Goal: Information Seeking & Learning: Learn about a topic

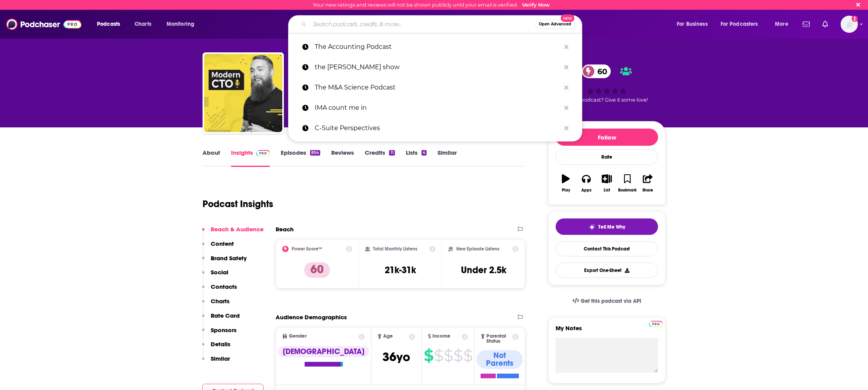
click at [360, 25] on input "Search podcasts, credits, & more..." at bounding box center [423, 24] width 226 height 13
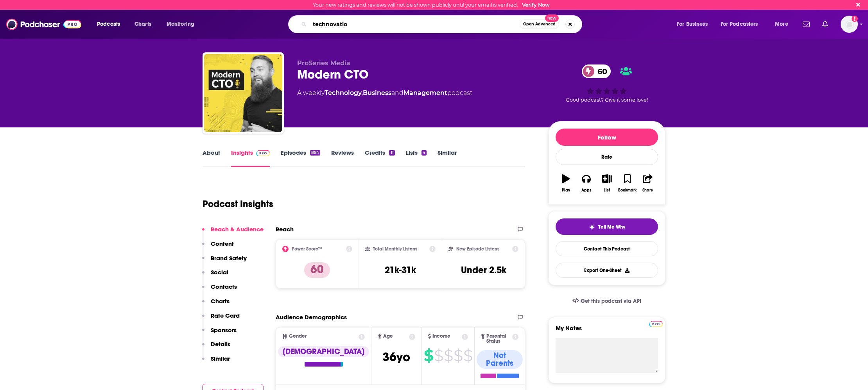
type input "technovation"
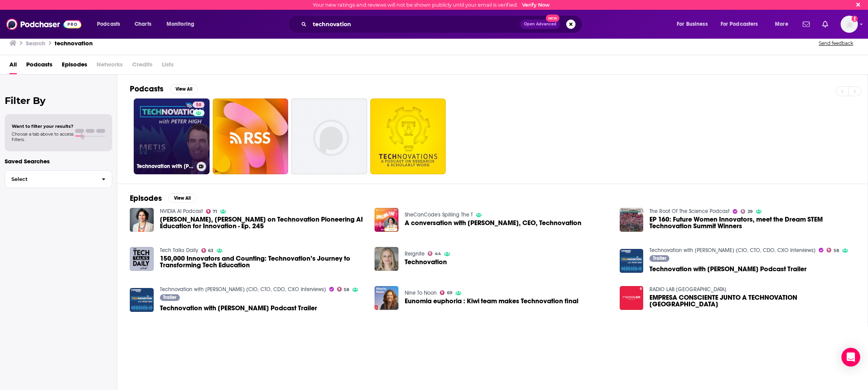
click at [154, 117] on link "58 Technovation with [PERSON_NAME] (CIO, CTO, CDO, CXO Interviews)" at bounding box center [172, 137] width 76 height 76
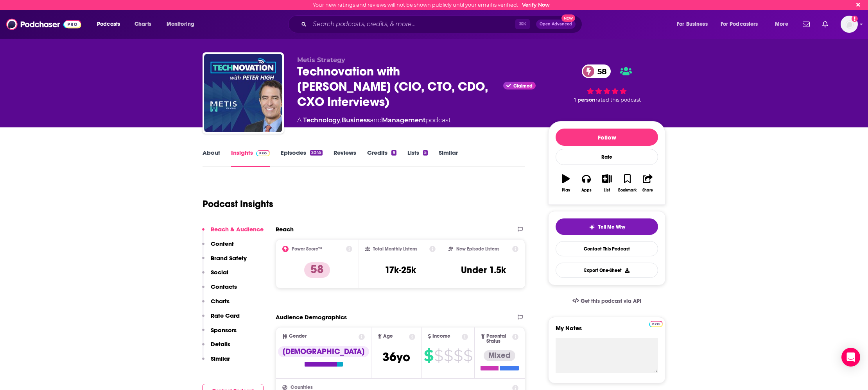
click at [291, 153] on link "Episodes 2045" at bounding box center [302, 158] width 42 height 18
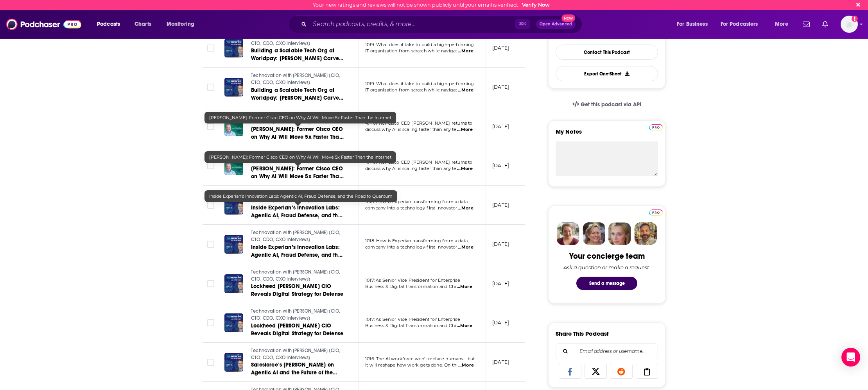
scroll to position [202, 0]
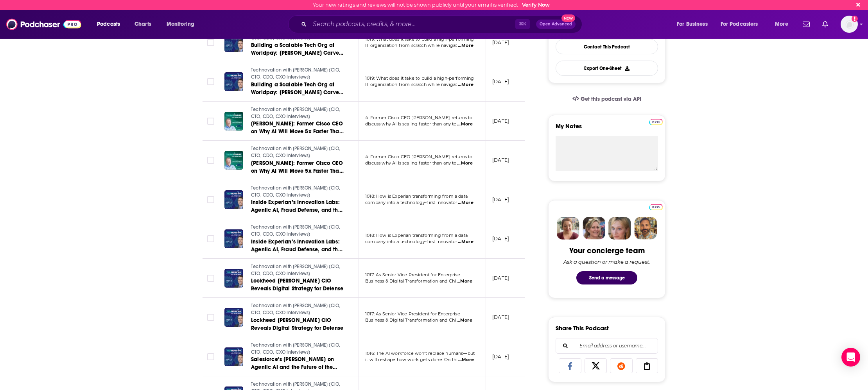
click at [469, 203] on span "...More" at bounding box center [466, 203] width 16 height 6
drag, startPoint x: 430, startPoint y: 169, endPoint x: 444, endPoint y: 170, distance: 14.1
click at [464, 203] on span "...More" at bounding box center [466, 203] width 16 height 6
drag, startPoint x: 431, startPoint y: 168, endPoint x: 461, endPoint y: 199, distance: 43.1
click at [465, 201] on span "...More" at bounding box center [466, 203] width 16 height 6
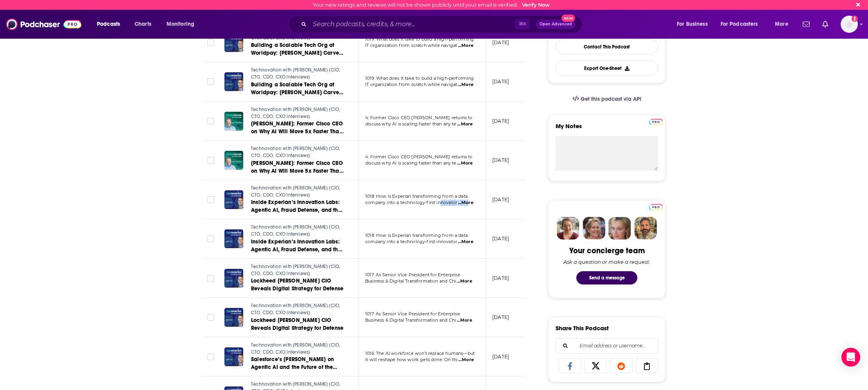
drag, startPoint x: 467, startPoint y: 202, endPoint x: 446, endPoint y: 206, distance: 21.5
click at [464, 204] on span "...More" at bounding box center [466, 203] width 16 height 6
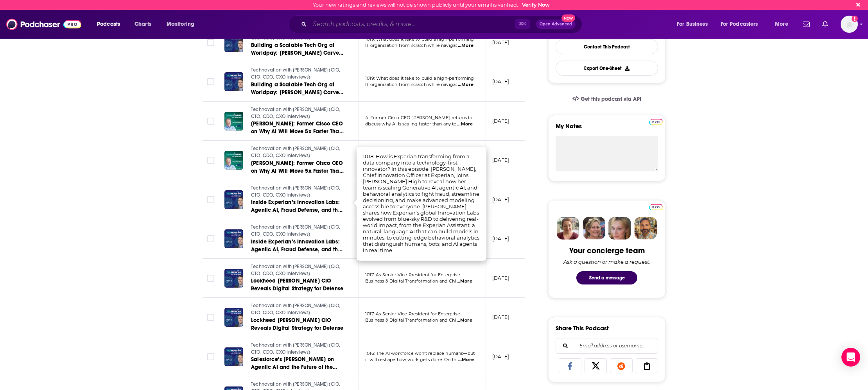
click at [358, 30] on input "Search podcasts, credits, & more..." at bounding box center [413, 24] width 206 height 13
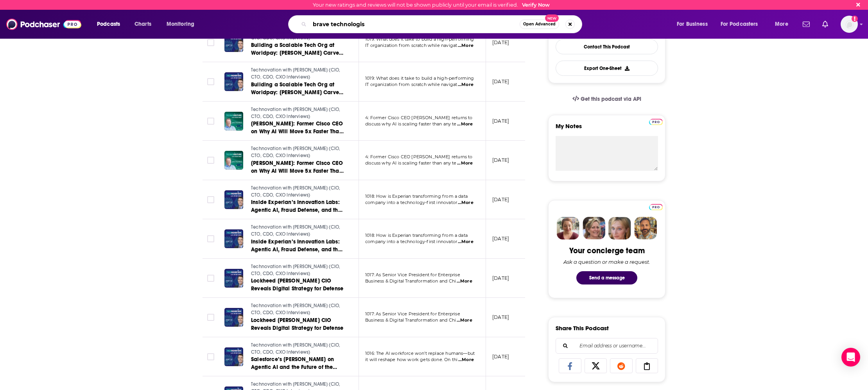
type input "brave technologist"
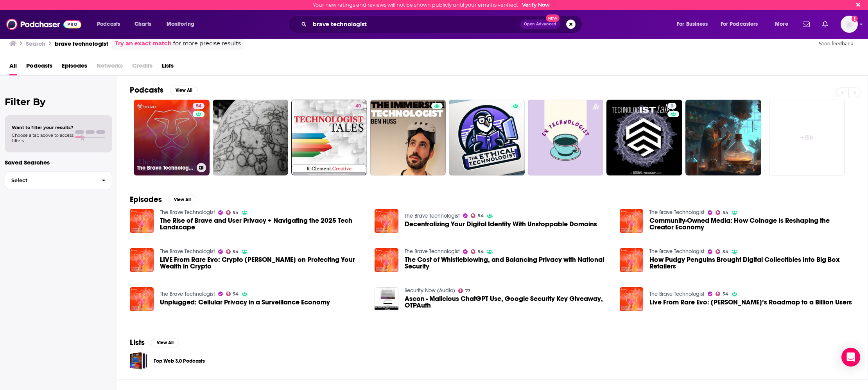
click at [178, 132] on link "54 The Brave Technologist" at bounding box center [172, 138] width 76 height 76
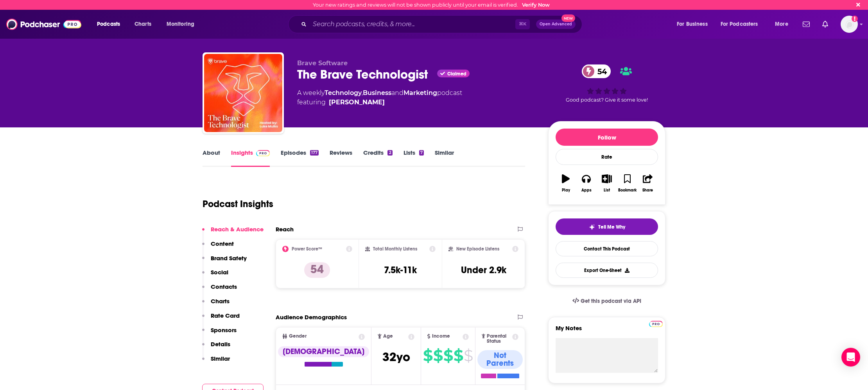
click at [290, 152] on link "Episodes 177" at bounding box center [300, 158] width 38 height 18
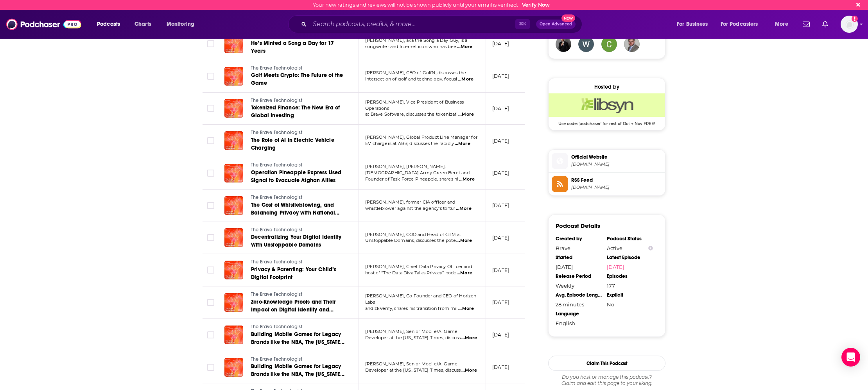
scroll to position [586, 0]
click at [459, 274] on span "...More" at bounding box center [465, 272] width 16 height 6
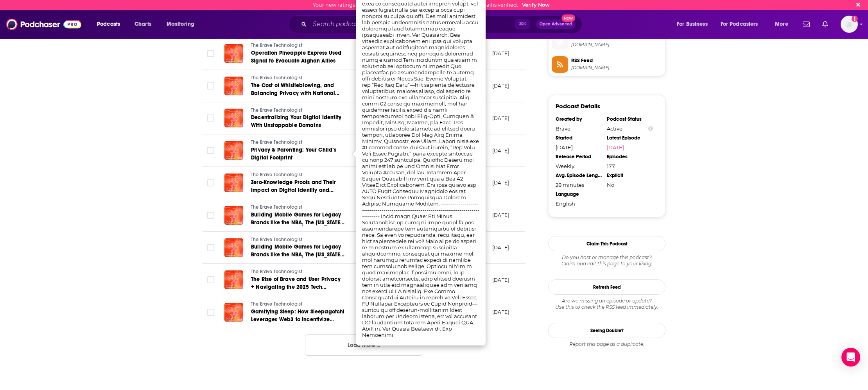
scroll to position [730, 0]
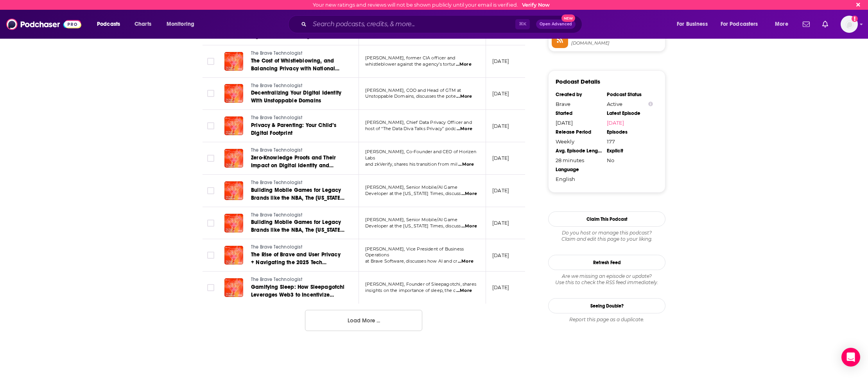
click at [371, 326] on button "Load More ..." at bounding box center [363, 320] width 117 height 21
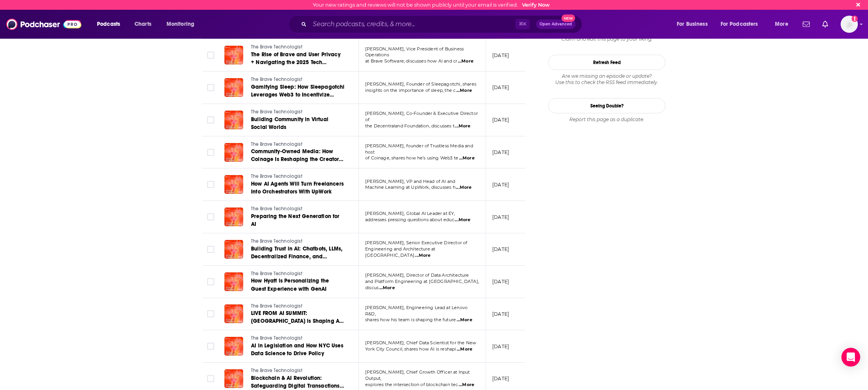
scroll to position [931, 0]
drag, startPoint x: 367, startPoint y: 213, endPoint x: 462, endPoint y: 212, distance: 95.4
click at [462, 212] on p "[PERSON_NAME], Global AI Leader at EY," at bounding box center [422, 213] width 114 height 6
copy span "[PERSON_NAME], Global AI Leader at EY,"
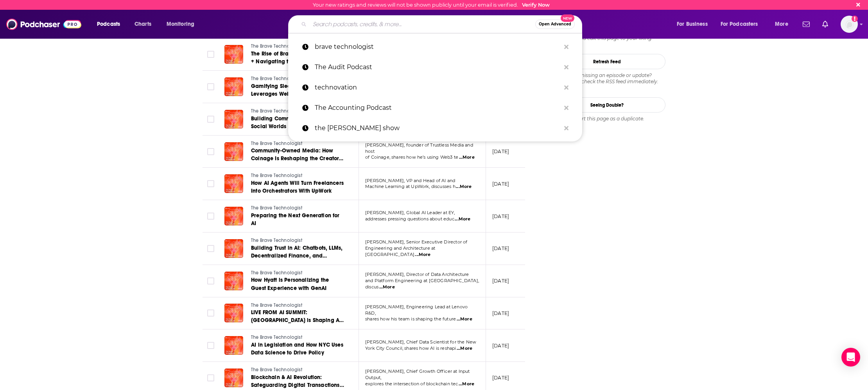
click at [341, 29] on input "Search podcasts, credits, & more..." at bounding box center [423, 24] width 226 height 13
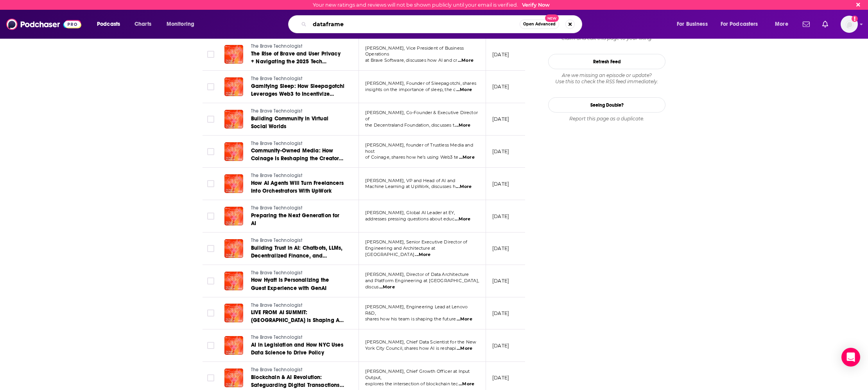
type input "dataframed"
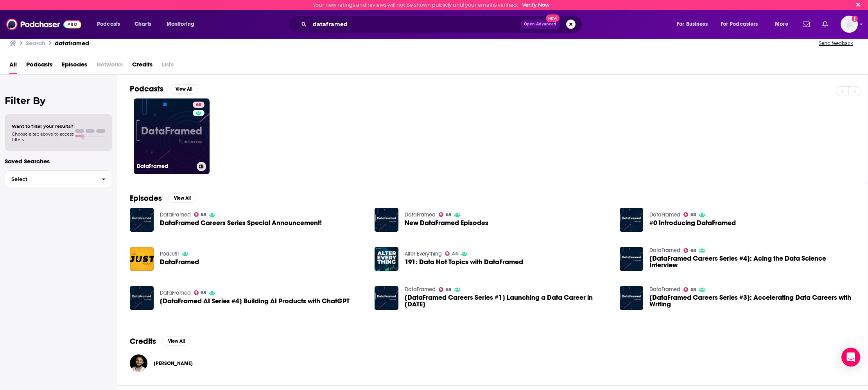
click at [184, 138] on link "68 DataFramed" at bounding box center [172, 137] width 76 height 76
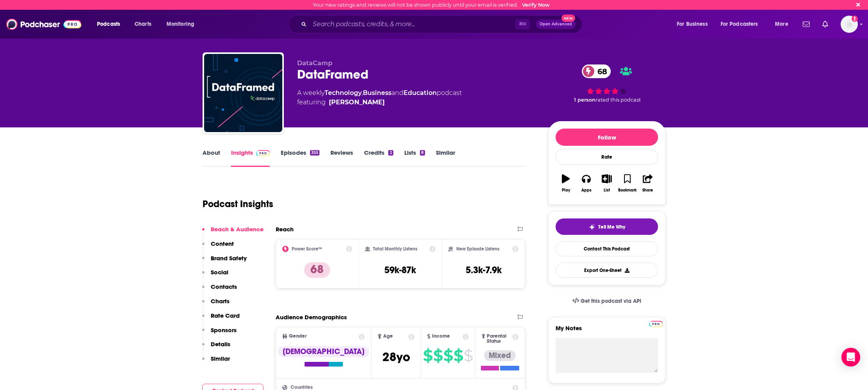
click at [311, 150] on div "355" at bounding box center [314, 152] width 9 height 5
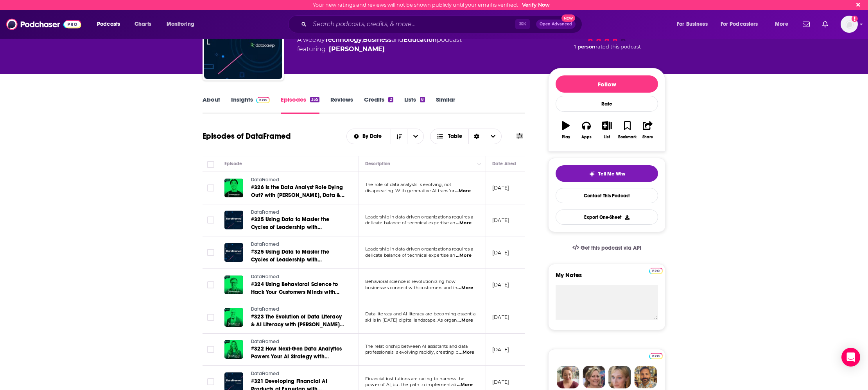
scroll to position [55, 0]
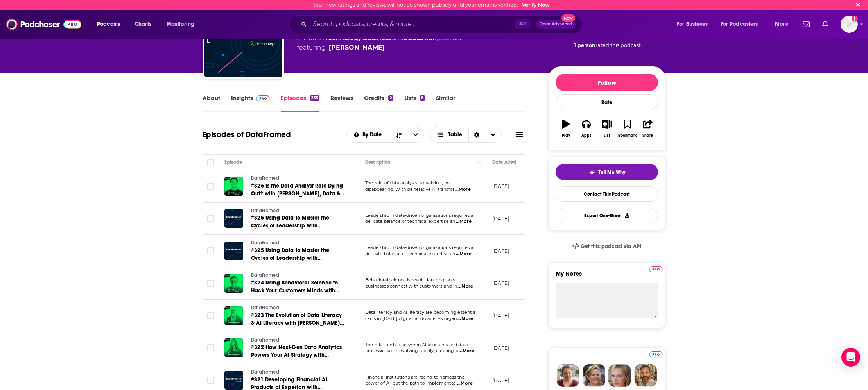
click at [466, 192] on span "...More" at bounding box center [463, 189] width 16 height 6
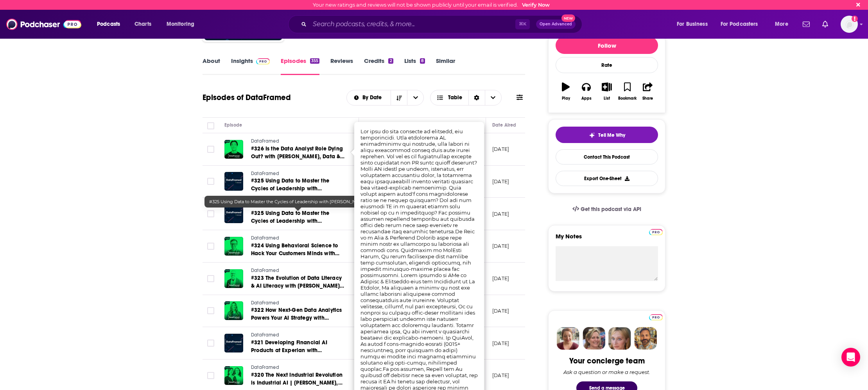
scroll to position [91, 0]
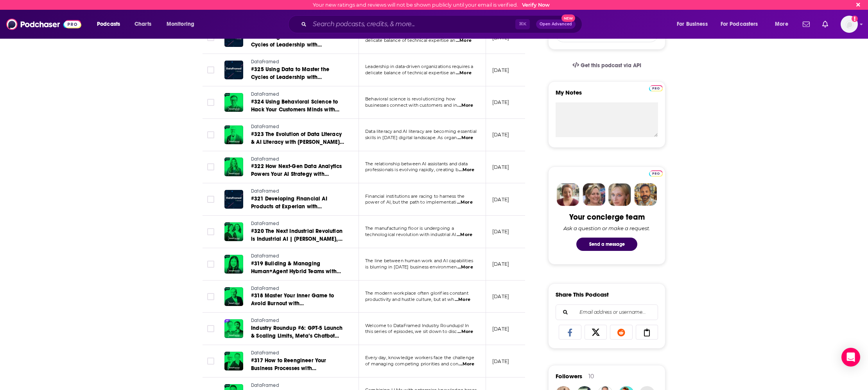
scroll to position [235, 0]
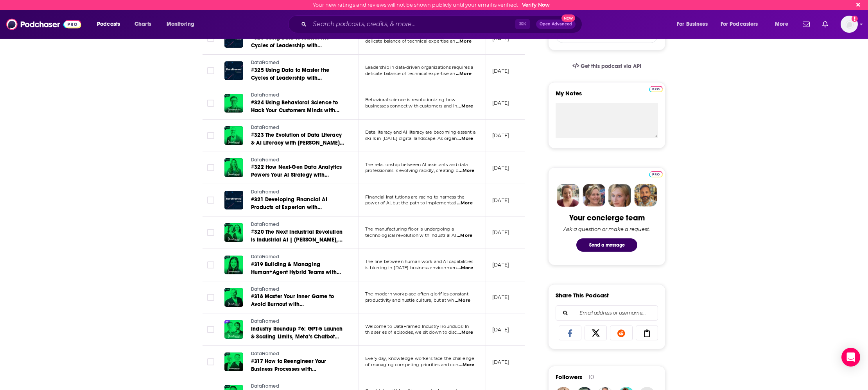
click at [461, 299] on span "...More" at bounding box center [463, 301] width 16 height 6
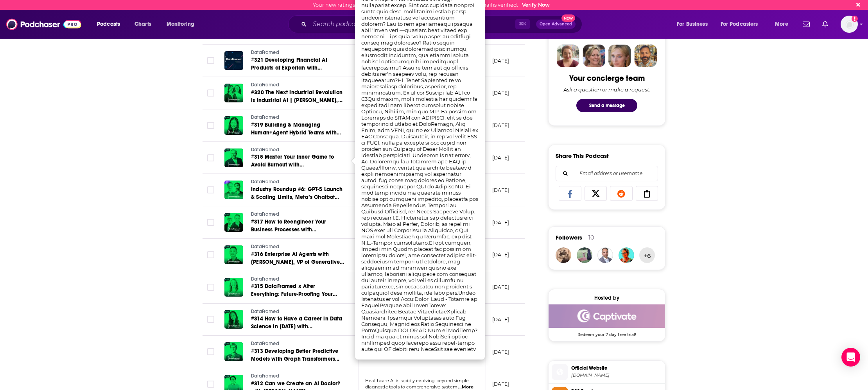
scroll to position [407, 0]
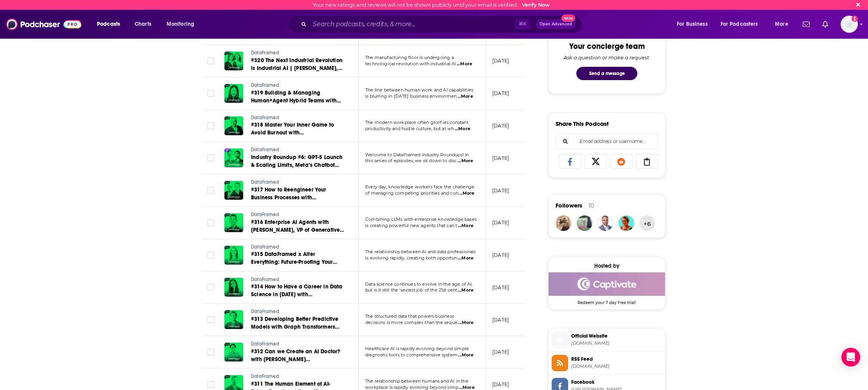
drag, startPoint x: 848, startPoint y: 296, endPoint x: 843, endPoint y: 295, distance: 4.8
click at [848, 296] on div "About Insights Episodes 355 Reviews Credits 2 Lists 8 Similar Episodes of DataF…" at bounding box center [434, 244] width 868 height 1047
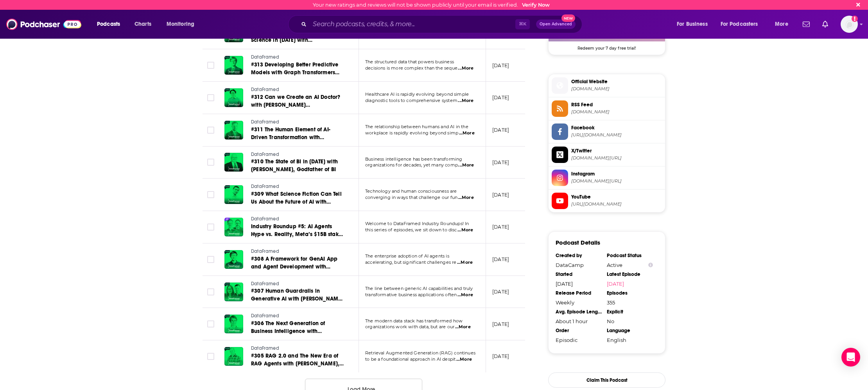
scroll to position [663, 0]
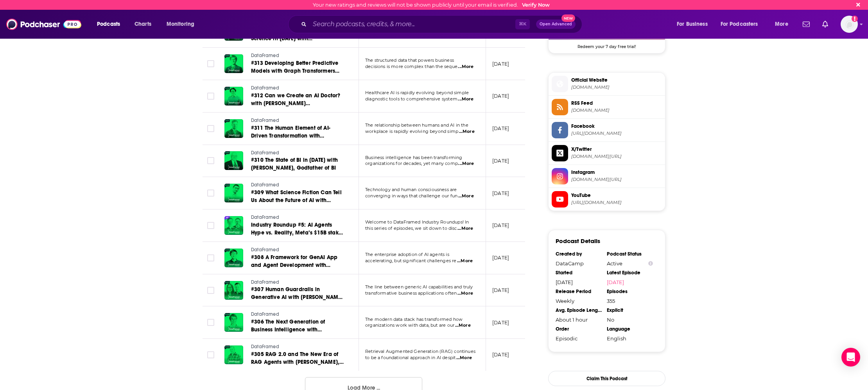
click at [473, 262] on span "...More" at bounding box center [465, 261] width 16 height 6
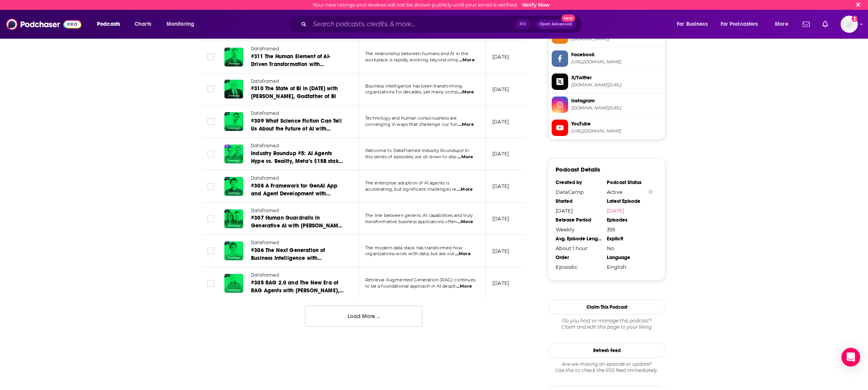
scroll to position [760, 0]
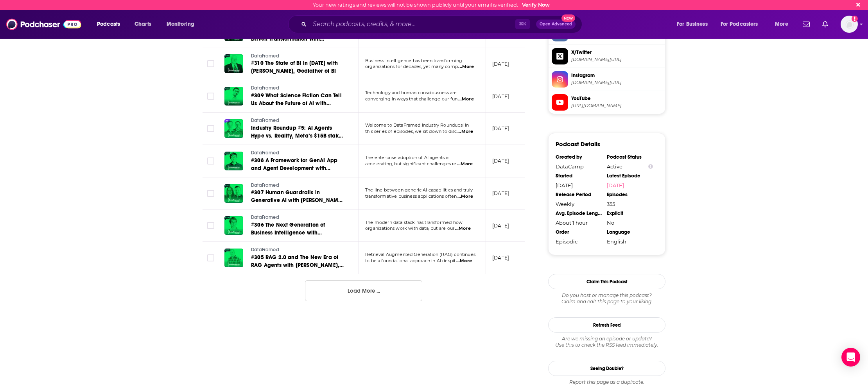
click at [364, 293] on button "Load More ..." at bounding box center [363, 290] width 117 height 21
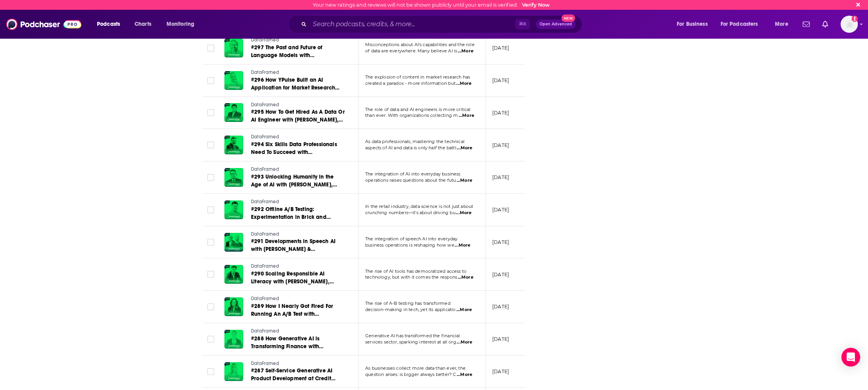
scroll to position [1264, 0]
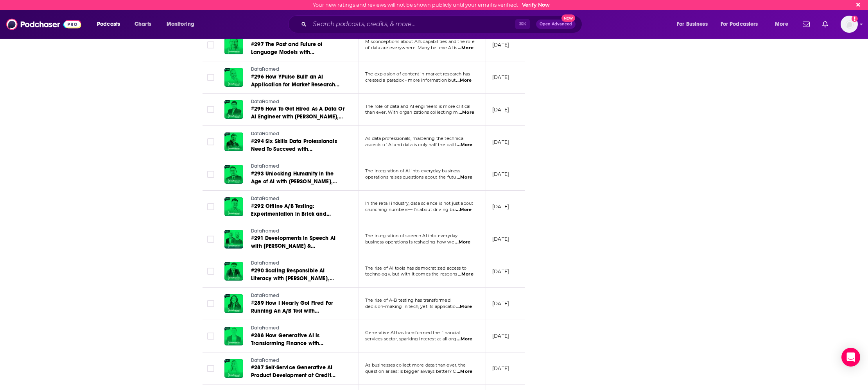
click at [468, 308] on span "...More" at bounding box center [464, 307] width 16 height 6
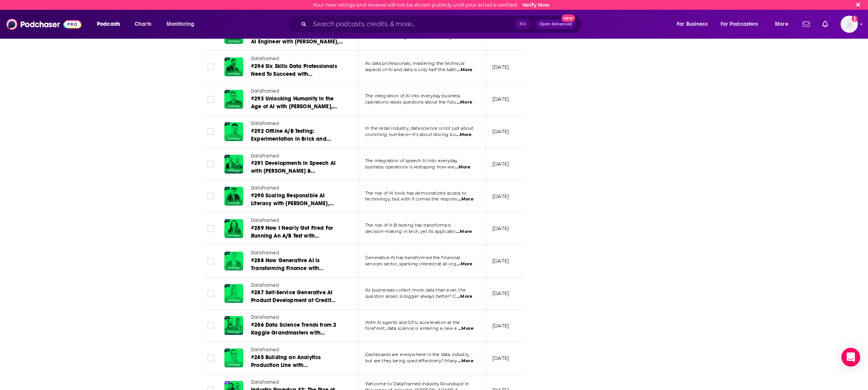
scroll to position [1357, 0]
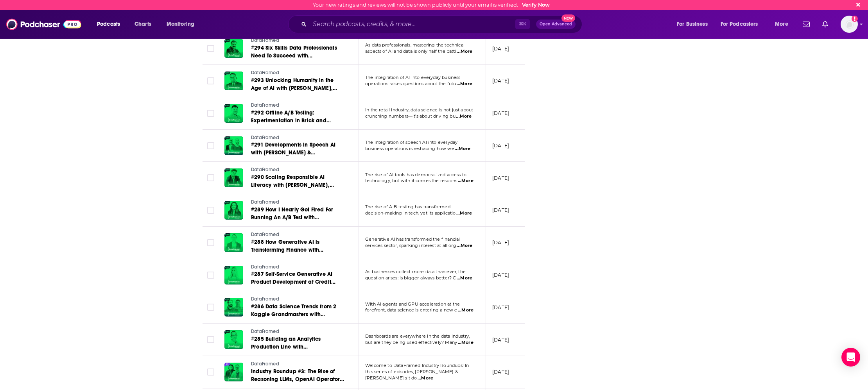
click at [464, 247] on span "...More" at bounding box center [465, 246] width 16 height 6
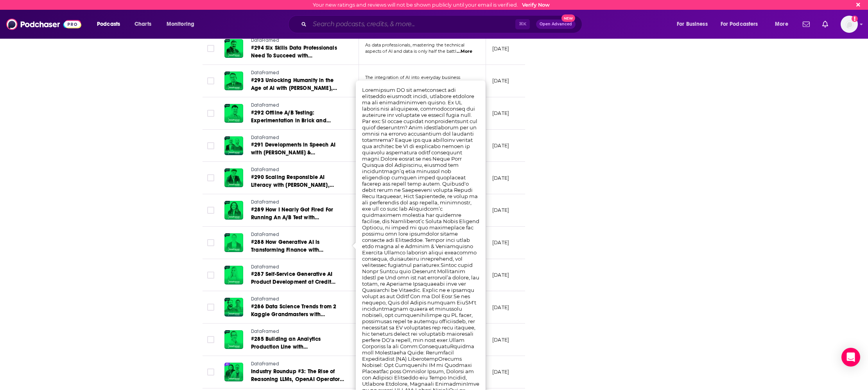
click at [362, 23] on input "Search podcasts, credits, & more..." at bounding box center [413, 24] width 206 height 13
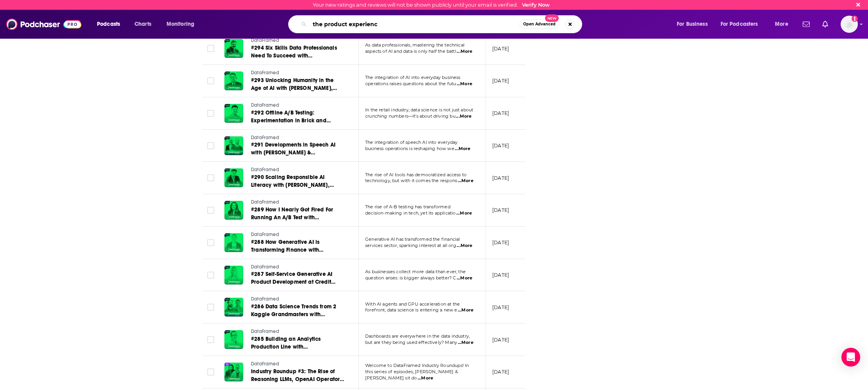
type input "the product experience"
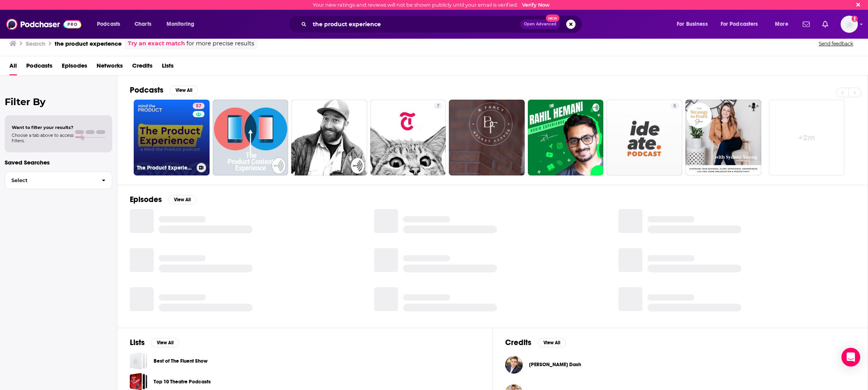
click at [173, 141] on link "57 The Product Experience" at bounding box center [172, 138] width 76 height 76
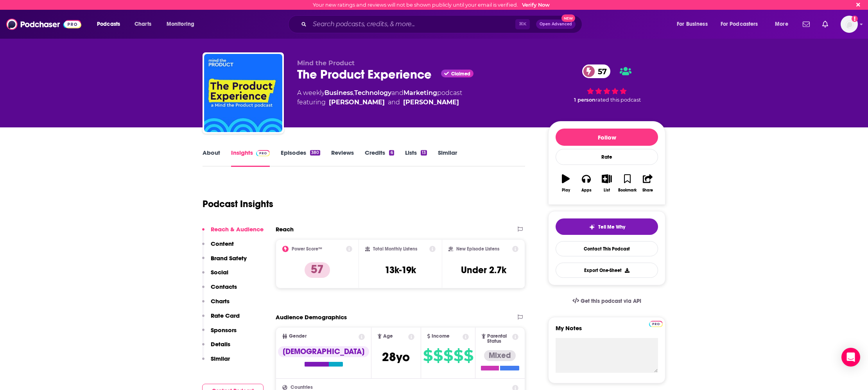
click at [298, 153] on link "Episodes 380" at bounding box center [300, 158] width 39 height 18
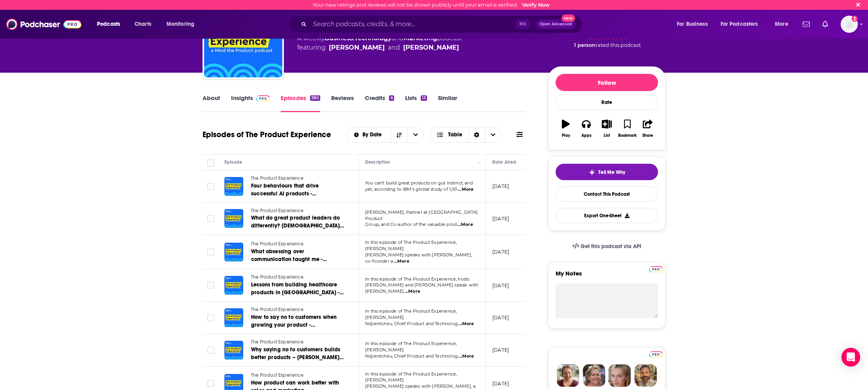
scroll to position [93, 0]
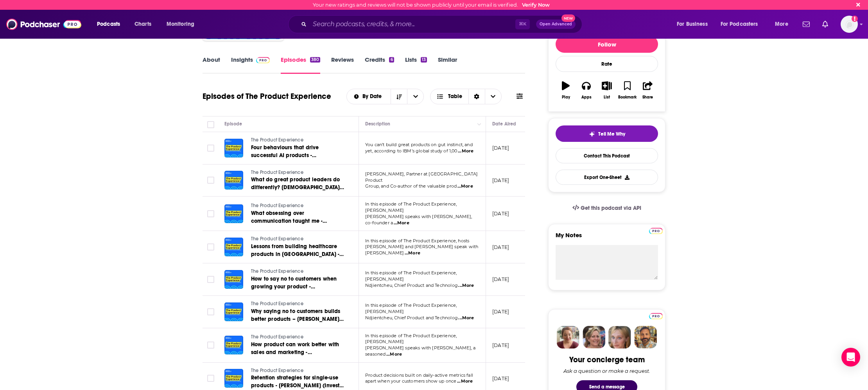
click at [409, 220] on span "...More" at bounding box center [402, 223] width 16 height 6
click at [467, 151] on span "...More" at bounding box center [466, 151] width 16 height 6
drag, startPoint x: 463, startPoint y: 174, endPoint x: 431, endPoint y: 167, distance: 32.7
click at [465, 153] on span "...More" at bounding box center [466, 151] width 16 height 6
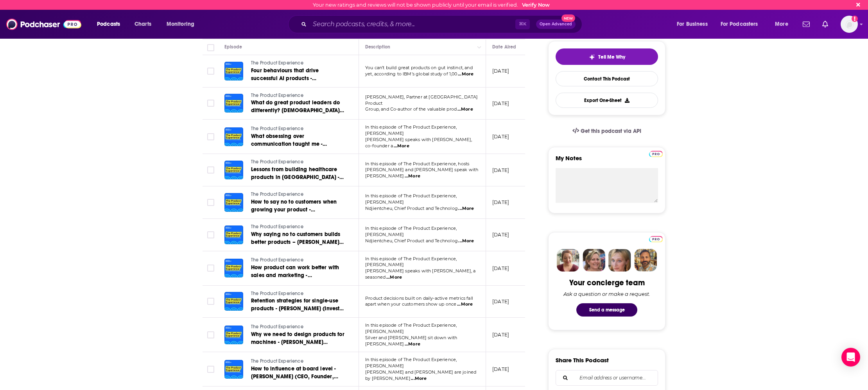
scroll to position [282, 0]
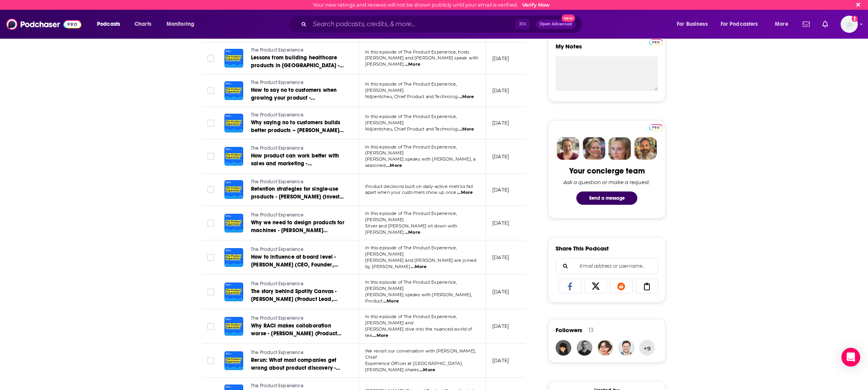
click at [420, 229] on span "...More" at bounding box center [413, 232] width 16 height 6
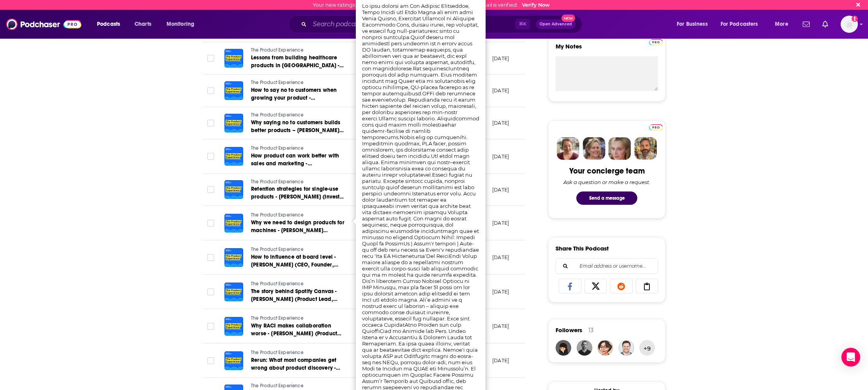
click at [528, 247] on div "About Insights Episodes 380 Reviews Credits 6 Lists 13 Similar Episodes of The …" at bounding box center [369, 379] width 358 height 1026
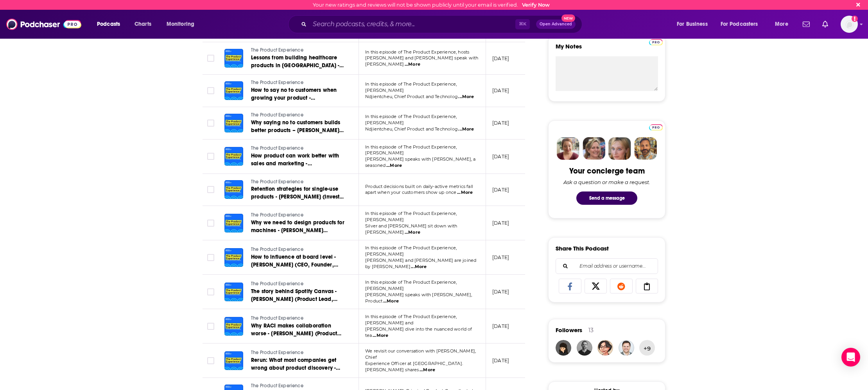
click at [399, 298] on span "...More" at bounding box center [391, 301] width 16 height 6
drag, startPoint x: 425, startPoint y: 39, endPoint x: 450, endPoint y: 41, distance: 25.5
click at [466, 259] on td "In this episode of The Product Experience, [PERSON_NAME] and [PERSON_NAME] are …" at bounding box center [422, 257] width 127 height 34
click at [427, 264] on span "...More" at bounding box center [419, 267] width 16 height 6
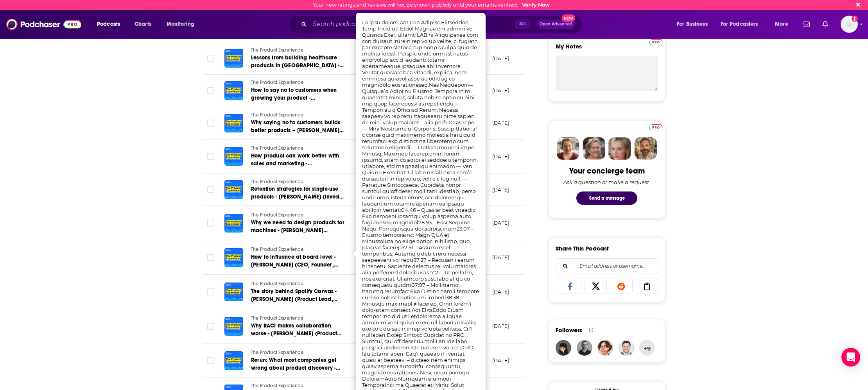
click at [494, 256] on p "[DATE]" at bounding box center [500, 257] width 17 height 7
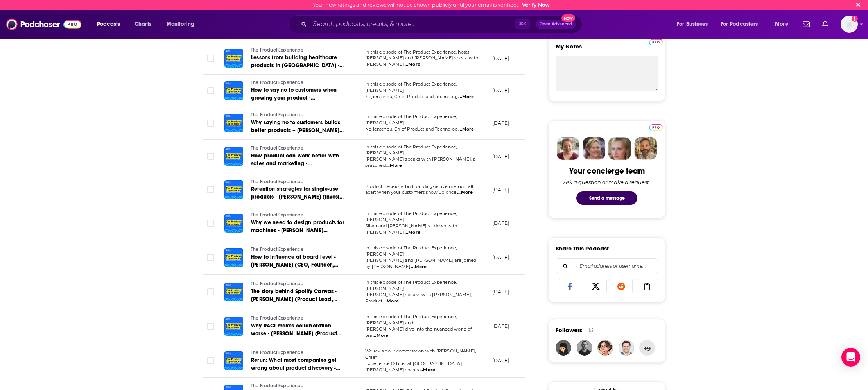
click at [399, 298] on span "...More" at bounding box center [391, 301] width 16 height 6
click at [539, 69] on div "About Insights Episodes 380 Reviews Credits 6 Lists 13 Similar Episodes of The …" at bounding box center [369, 379] width 358 height 1026
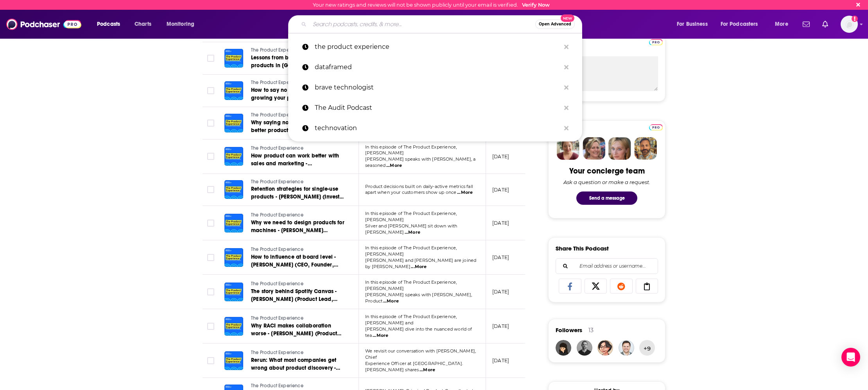
click at [373, 22] on input "Search podcasts, credits, & more..." at bounding box center [423, 24] width 226 height 13
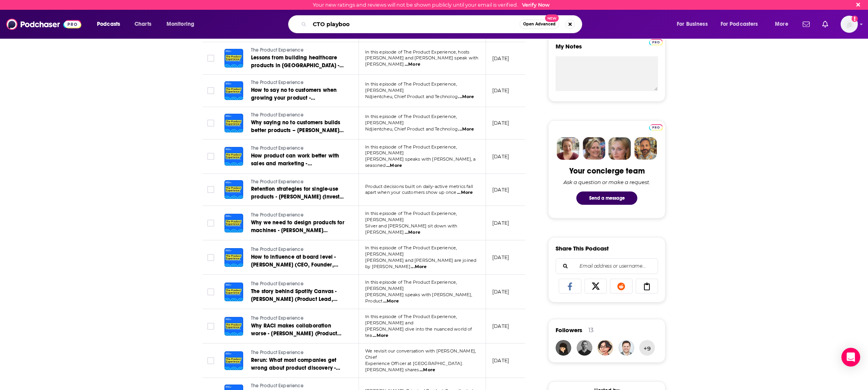
type input "CTO playbook"
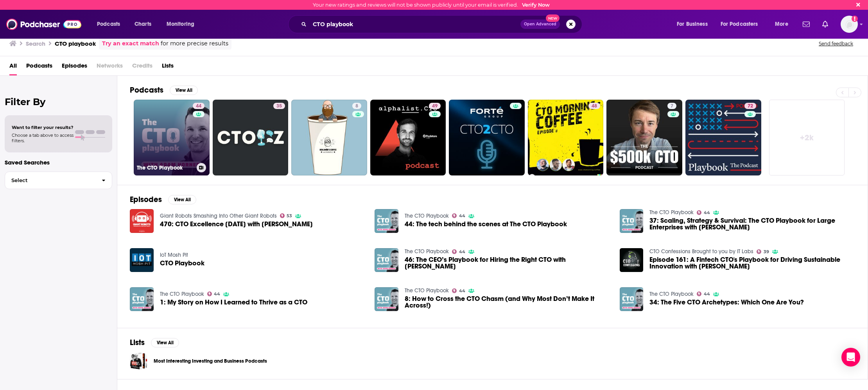
click at [190, 140] on link "44 The CTO Playbook" at bounding box center [172, 138] width 76 height 76
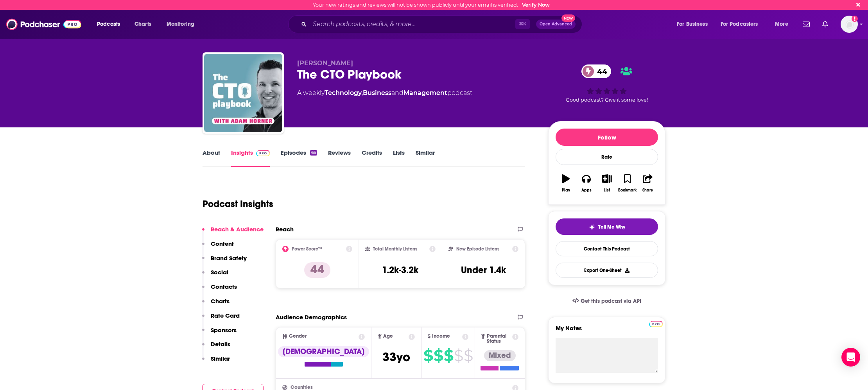
click at [303, 151] on link "Episodes 65" at bounding box center [299, 158] width 36 height 18
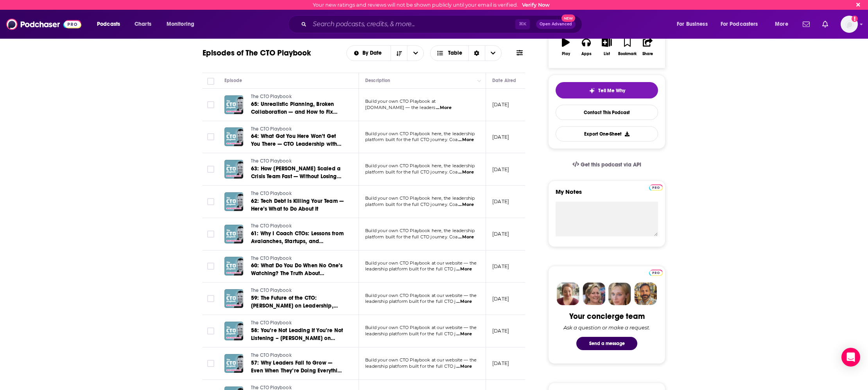
scroll to position [173, 0]
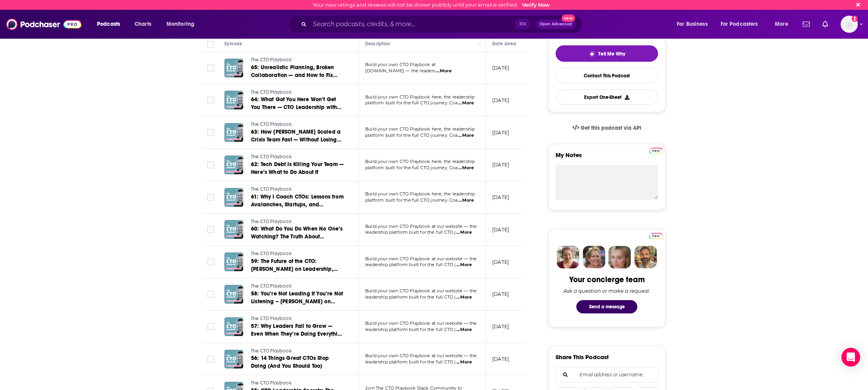
click at [461, 232] on span "...More" at bounding box center [464, 232] width 16 height 6
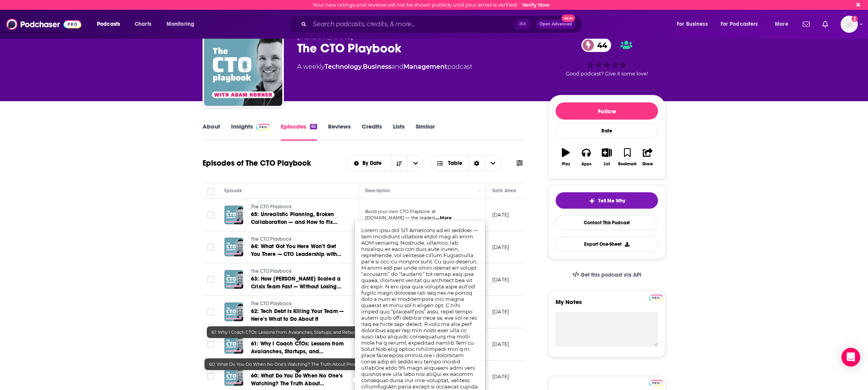
scroll to position [0, 0]
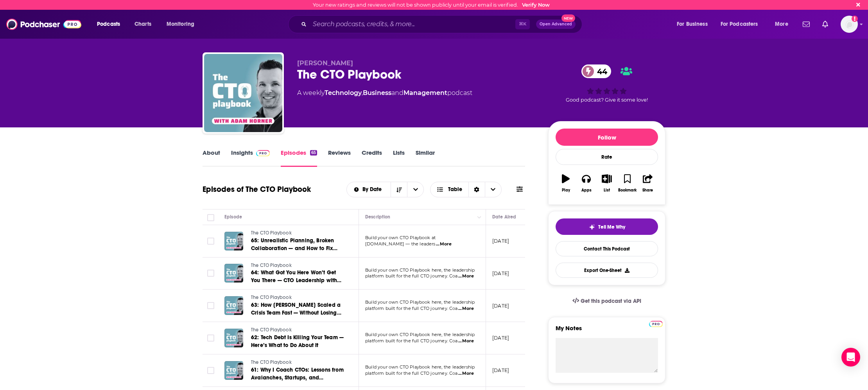
click at [204, 151] on link "About" at bounding box center [212, 158] width 18 height 18
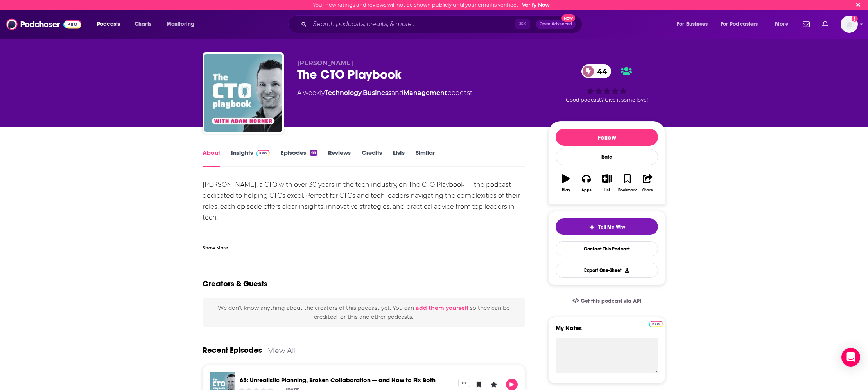
click at [299, 154] on link "Episodes 65" at bounding box center [299, 158] width 36 height 18
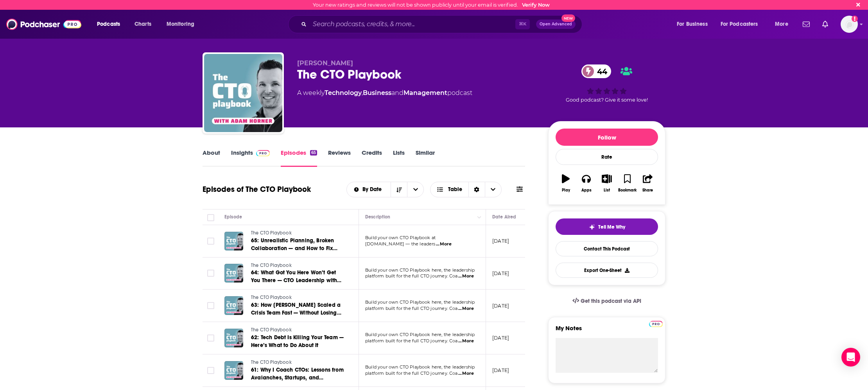
click at [467, 278] on span "...More" at bounding box center [466, 276] width 16 height 6
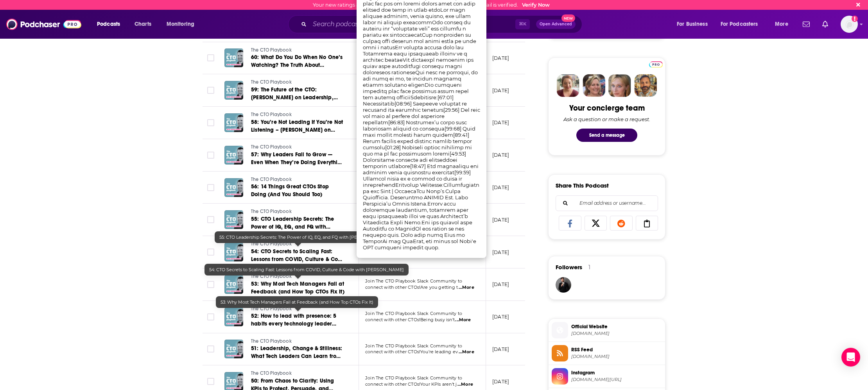
scroll to position [691, 0]
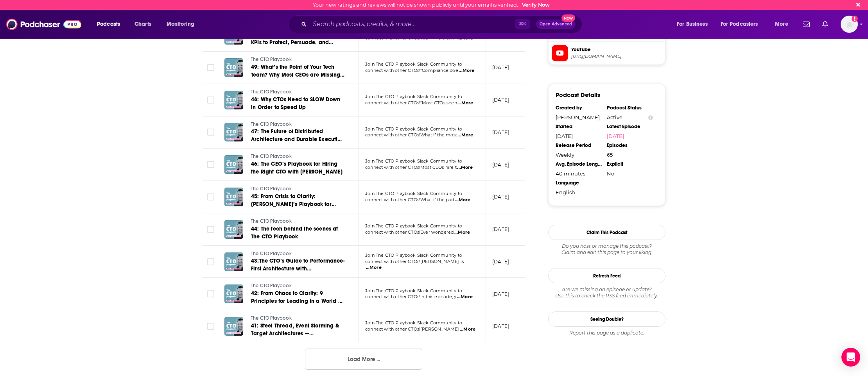
click at [466, 201] on span "...More" at bounding box center [463, 200] width 16 height 6
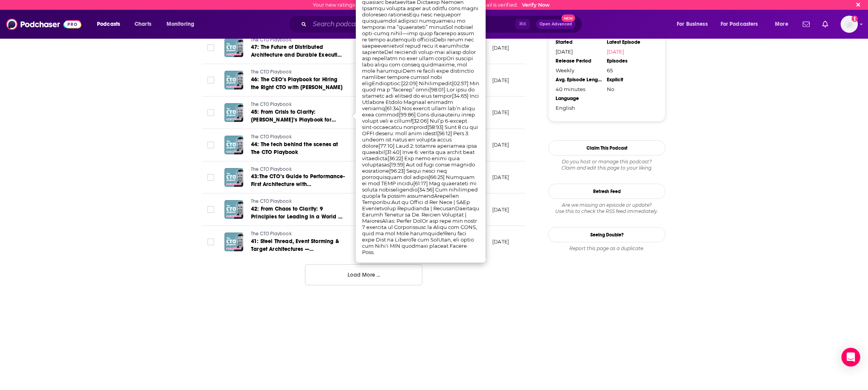
scroll to position [784, 0]
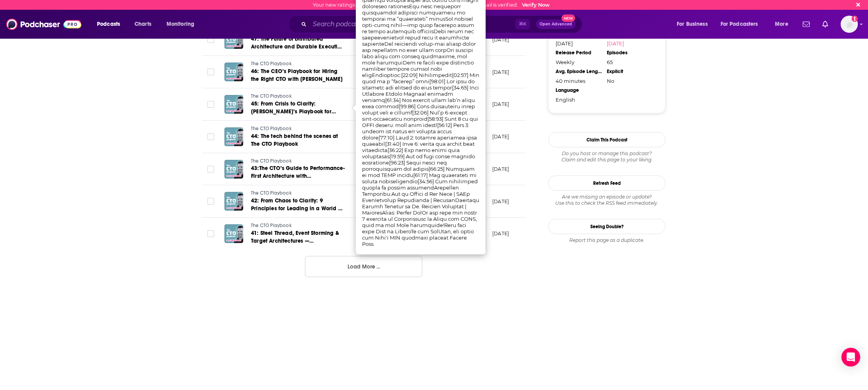
click at [337, 264] on button "Load More ..." at bounding box center [363, 266] width 117 height 21
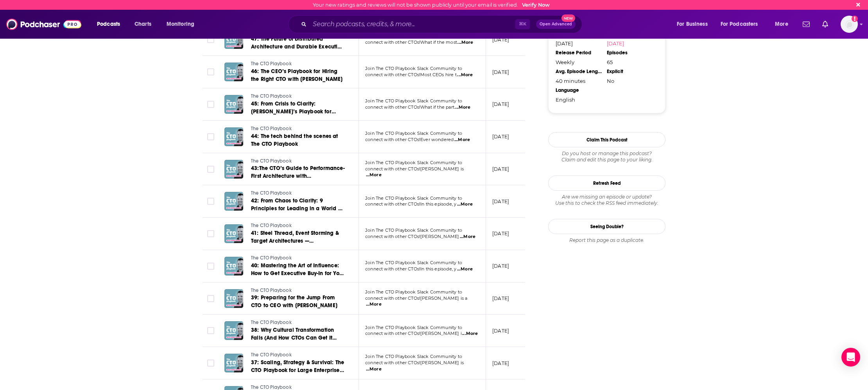
click at [468, 334] on span "...More" at bounding box center [470, 334] width 16 height 6
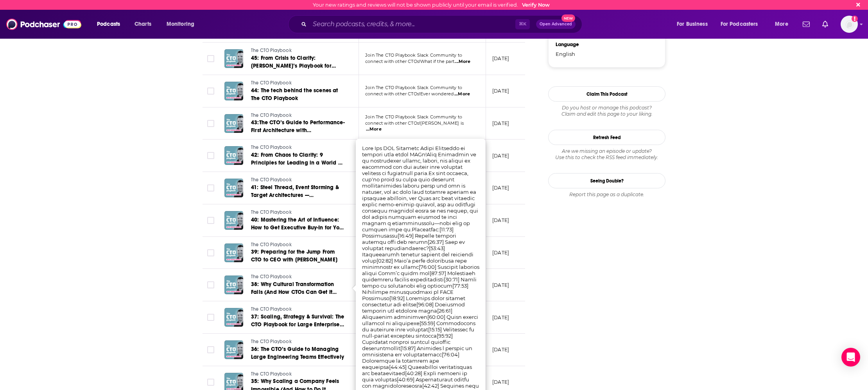
click at [573, 328] on div "Follow Rate Play Apps List Bookmark Share Tell Me Why Contact This Podcast Expo…" at bounding box center [606, 169] width 117 height 1755
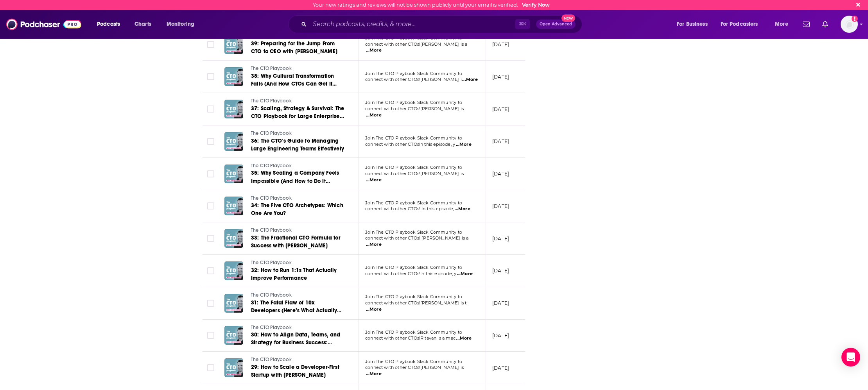
scroll to position [1081, 0]
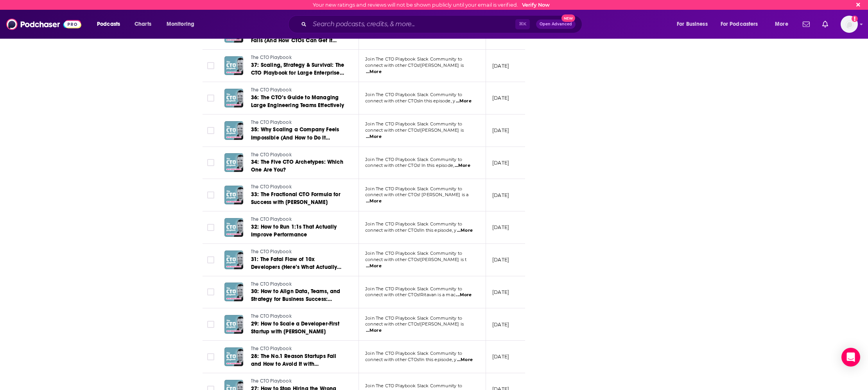
click at [470, 294] on span "...More" at bounding box center [464, 295] width 16 height 6
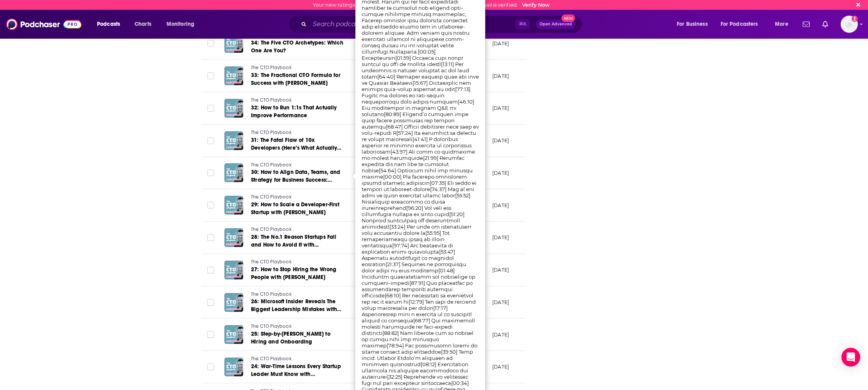
scroll to position [1205, 0]
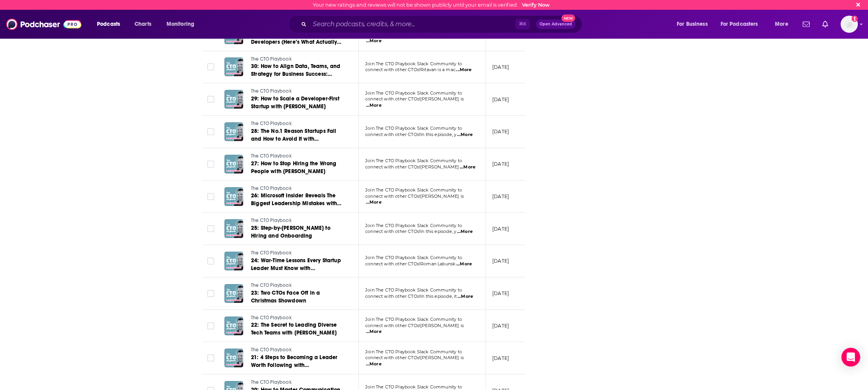
scroll to position [1309, 0]
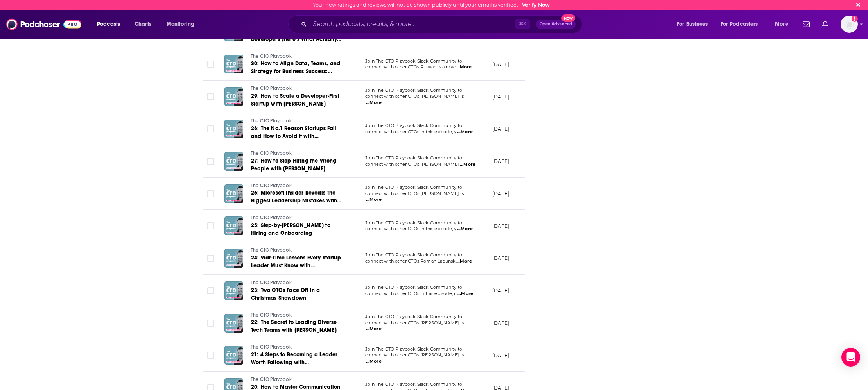
click at [382, 197] on span "...More" at bounding box center [374, 200] width 16 height 6
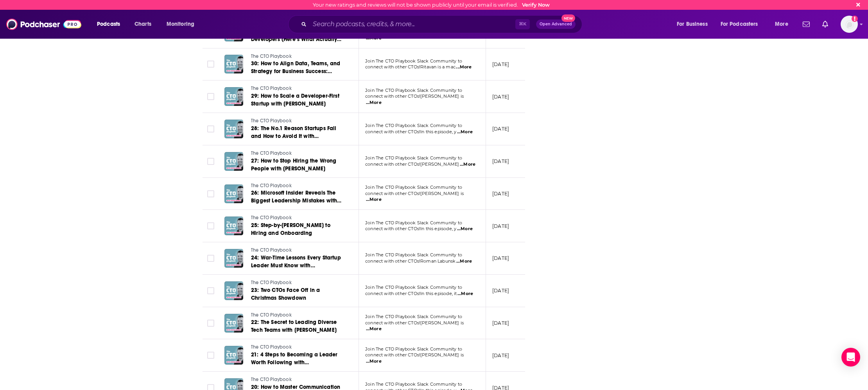
click at [382, 327] on span "...More" at bounding box center [374, 329] width 16 height 6
drag, startPoint x: 635, startPoint y: 304, endPoint x: 633, endPoint y: 308, distance: 4.6
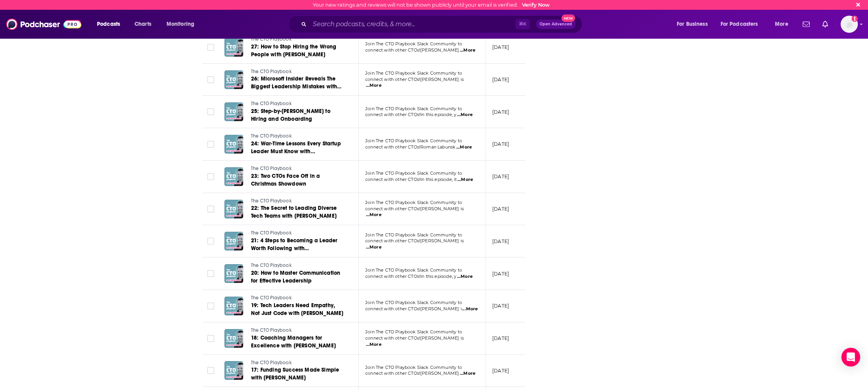
scroll to position [1493, 0]
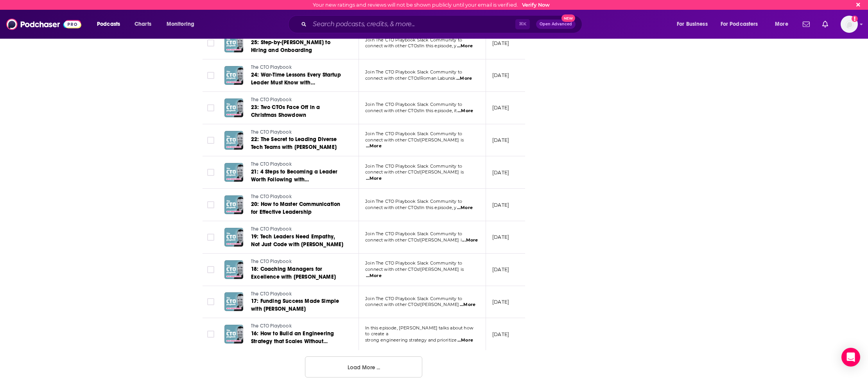
click at [382, 275] on span "...More" at bounding box center [374, 276] width 16 height 6
